Goal: Task Accomplishment & Management: Manage account settings

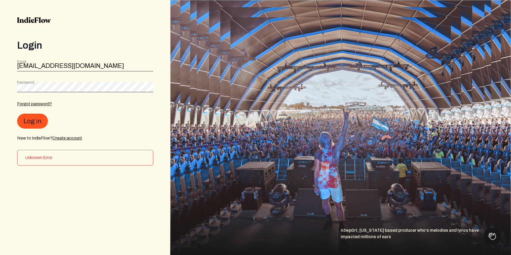
click at [100, 29] on div "Login Email [EMAIL_ADDRESS][DOMAIN_NAME] Password Forgot password? Log in New t…" at bounding box center [85, 127] width 170 height 255
click at [42, 159] on h3 "Unknown Error" at bounding box center [87, 157] width 124 height 6
click at [29, 121] on button "Log in" at bounding box center [32, 120] width 31 height 15
click at [29, 120] on button "Log in" at bounding box center [32, 120] width 31 height 15
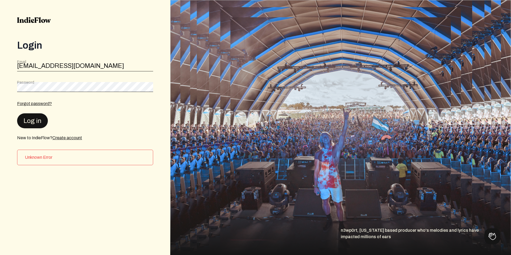
click at [29, 120] on button "Log in" at bounding box center [32, 120] width 31 height 15
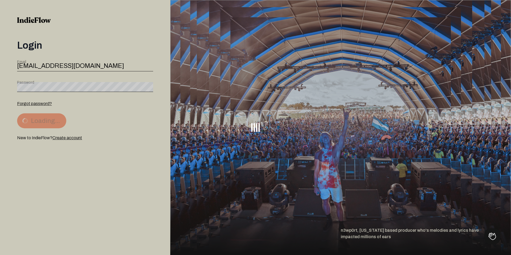
click at [29, 120] on div at bounding box center [255, 127] width 511 height 255
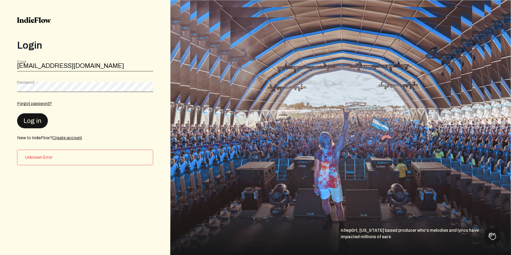
click at [29, 120] on button "Log in" at bounding box center [32, 120] width 31 height 15
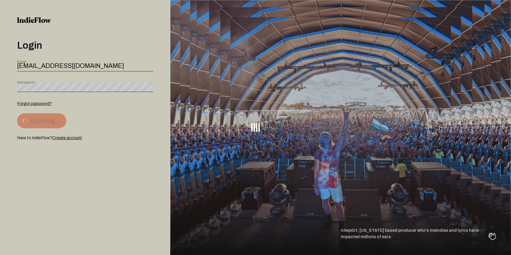
click at [29, 120] on button "Loading..." at bounding box center [41, 120] width 49 height 15
click at [29, 120] on div at bounding box center [255, 127] width 511 height 255
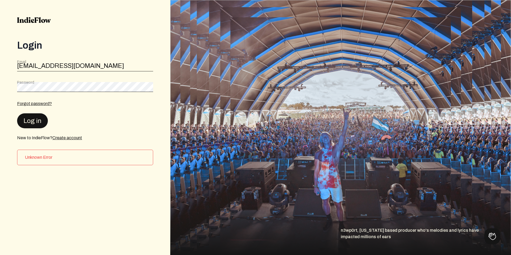
click at [29, 120] on button "Log in" at bounding box center [32, 120] width 31 height 15
click at [36, 115] on button "Log in" at bounding box center [32, 120] width 31 height 15
